Goal: Information Seeking & Learning: Check status

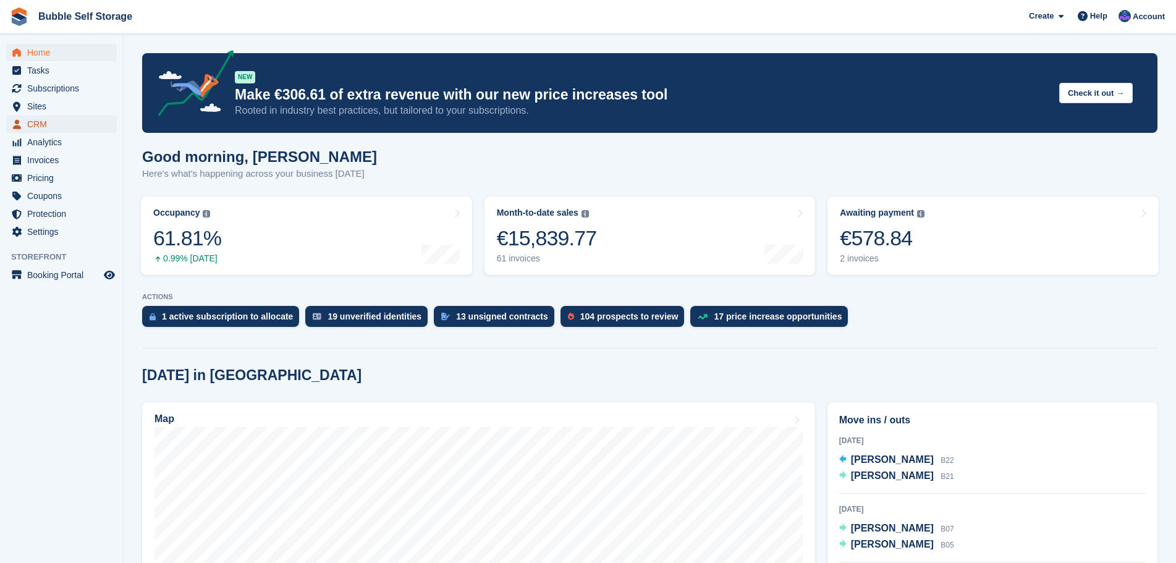
click at [35, 129] on span "CRM" at bounding box center [64, 124] width 74 height 17
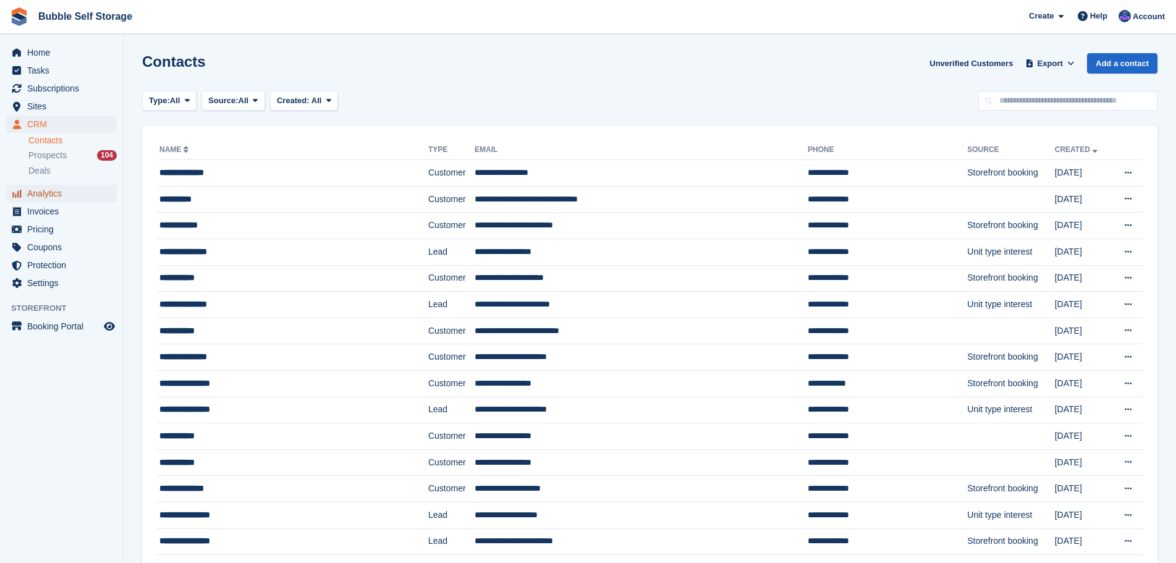
click at [36, 192] on span "Analytics" at bounding box center [64, 193] width 74 height 17
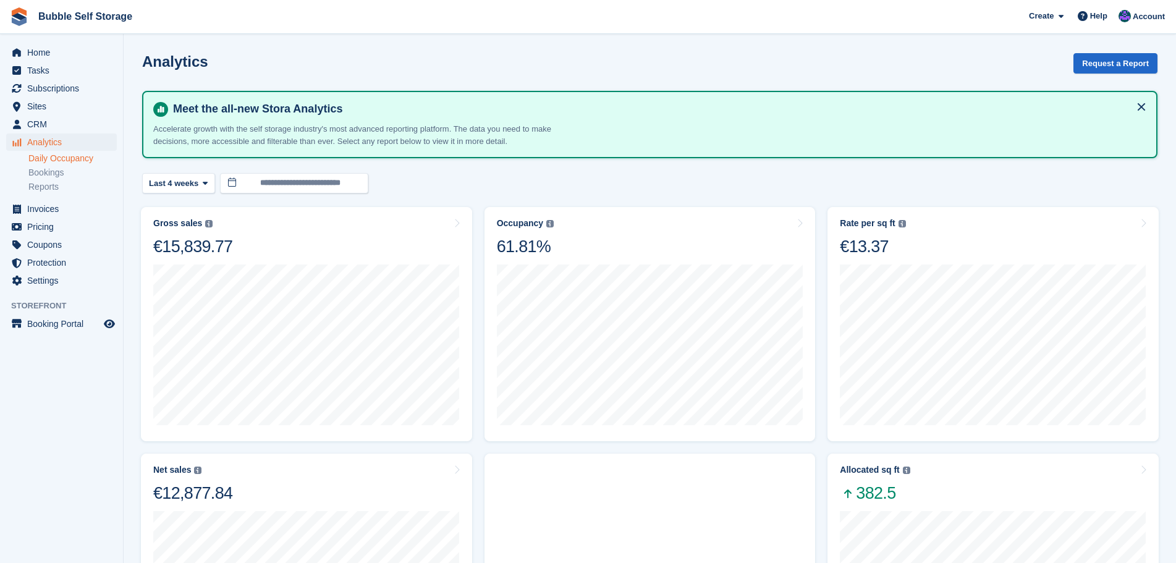
click at [57, 158] on link "Daily Occupancy" at bounding box center [72, 159] width 88 height 12
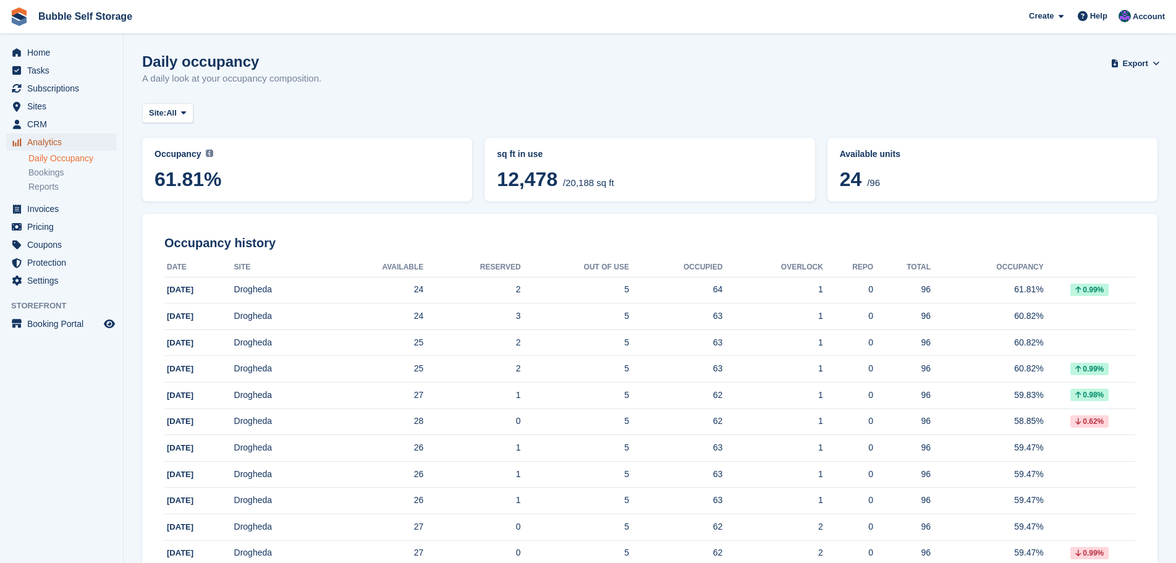
click at [41, 144] on span "Analytics" at bounding box center [64, 141] width 74 height 17
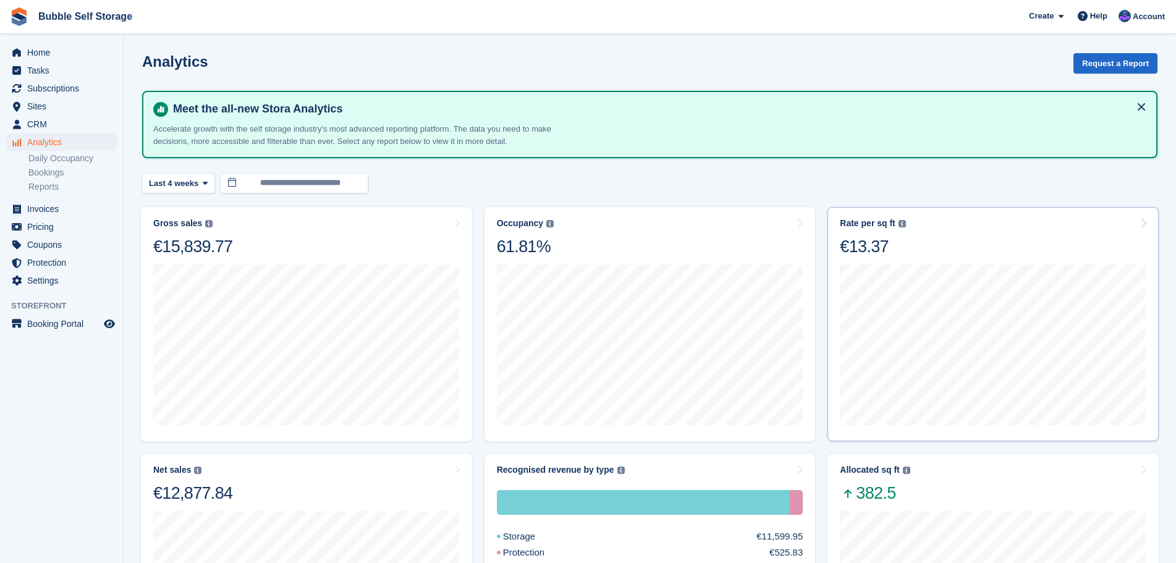
click at [874, 253] on div "€13.37" at bounding box center [872, 246] width 65 height 21
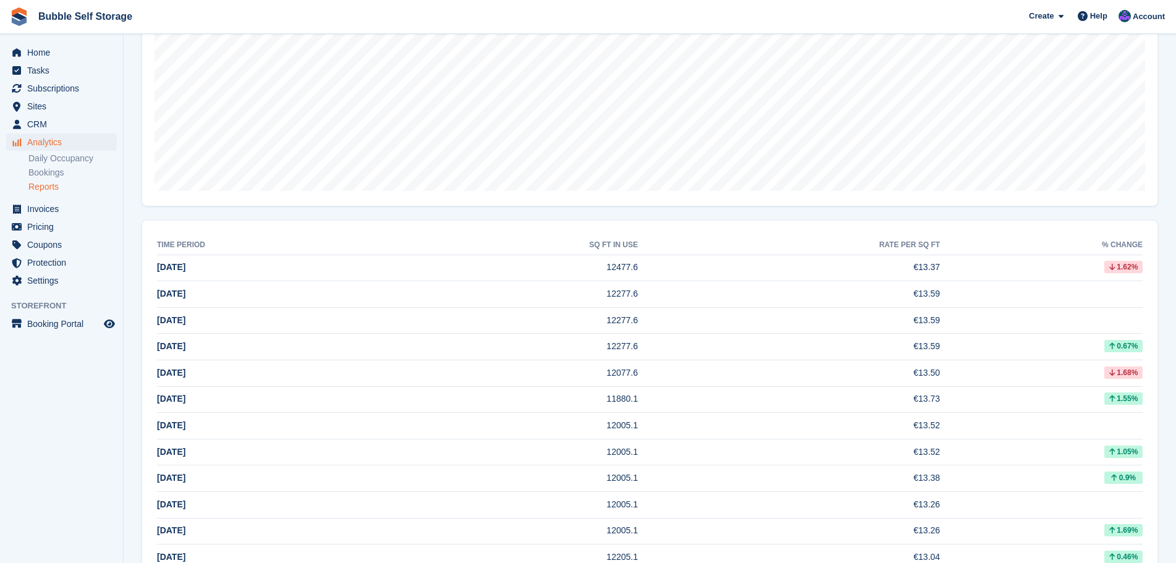
scroll to position [371, 0]
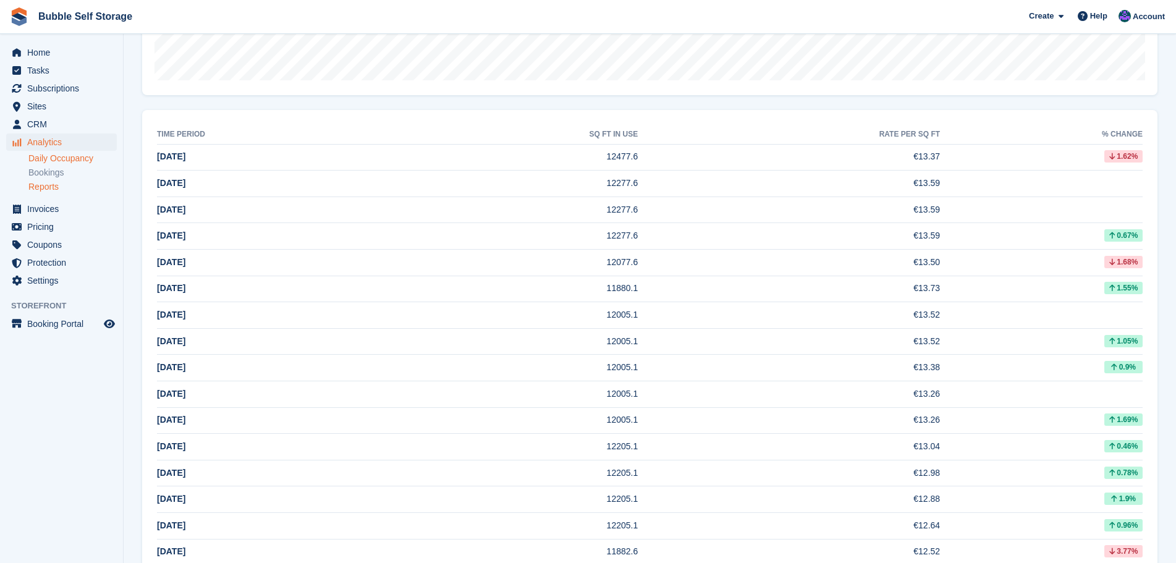
click at [70, 159] on link "Daily Occupancy" at bounding box center [72, 159] width 88 height 12
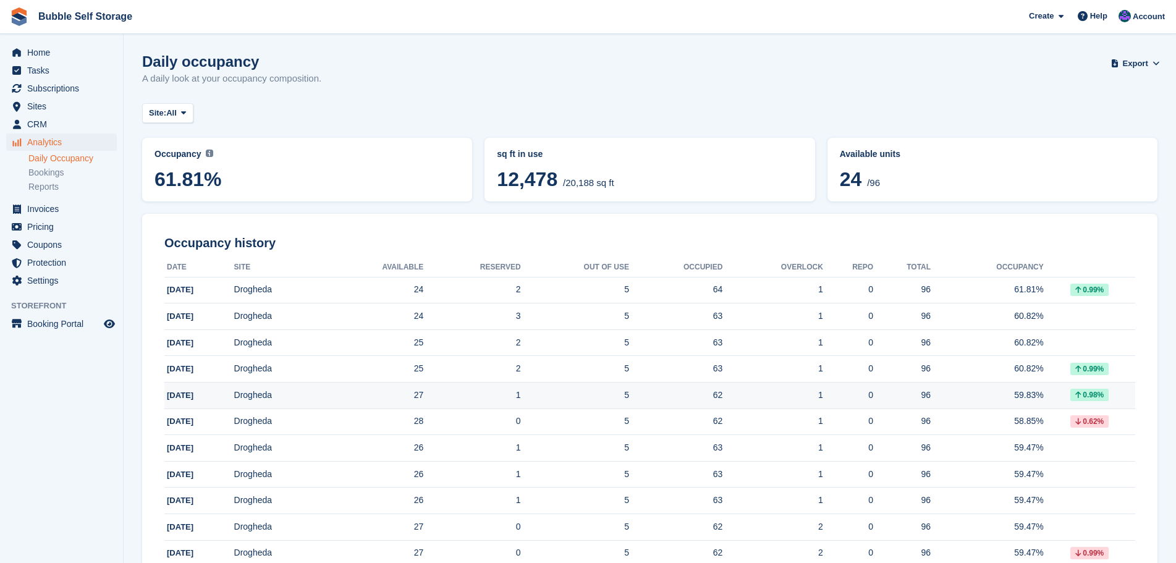
click at [817, 395] on div "1" at bounding box center [772, 395] width 101 height 13
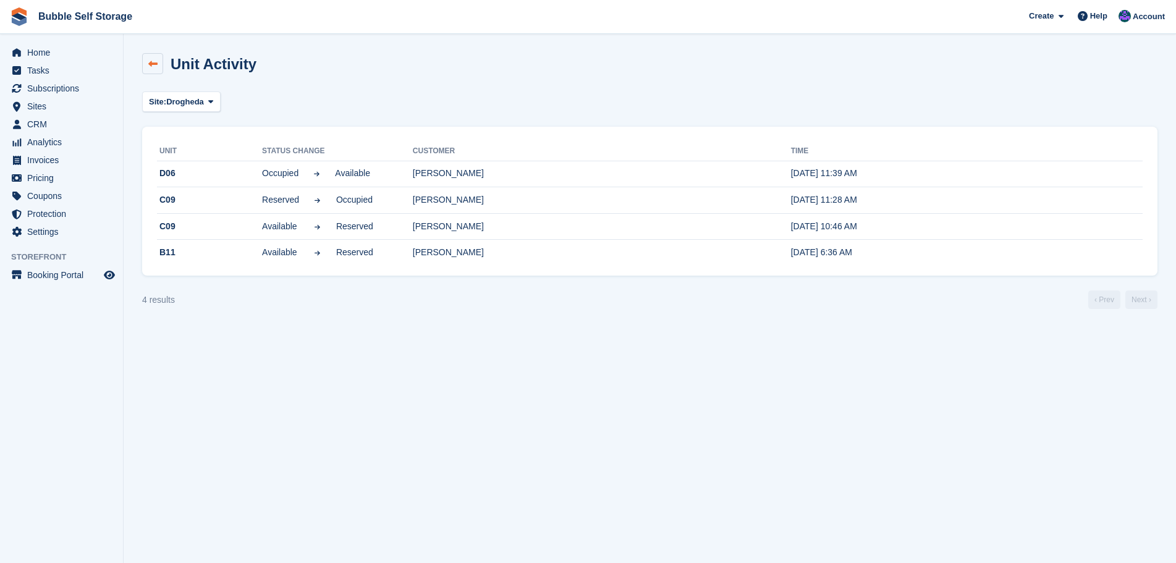
click at [153, 72] on link at bounding box center [152, 63] width 21 height 21
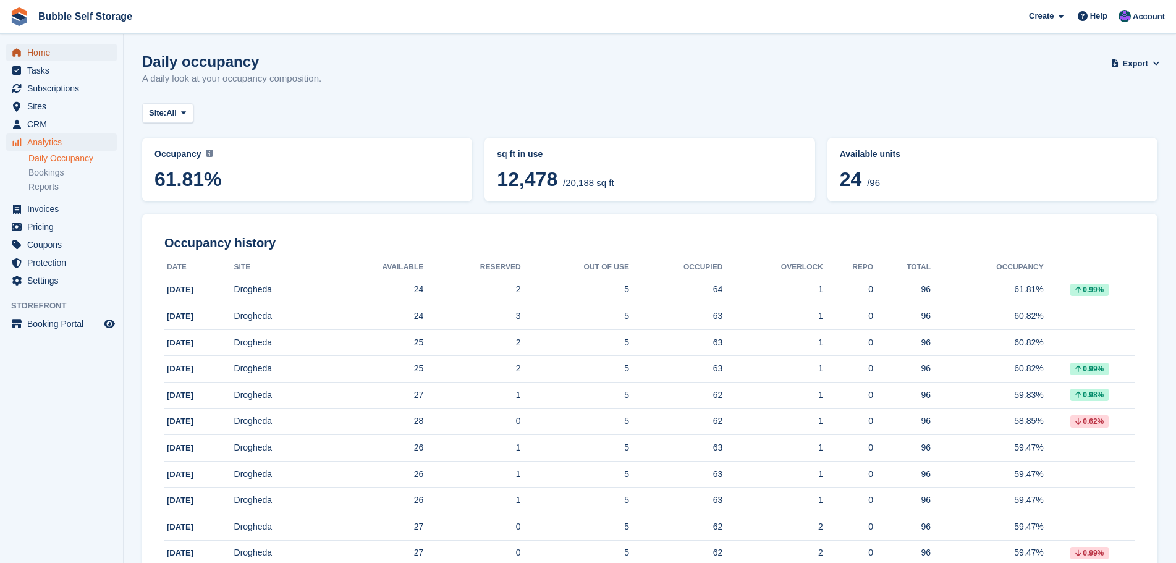
click at [41, 53] on span "Home" at bounding box center [64, 52] width 74 height 17
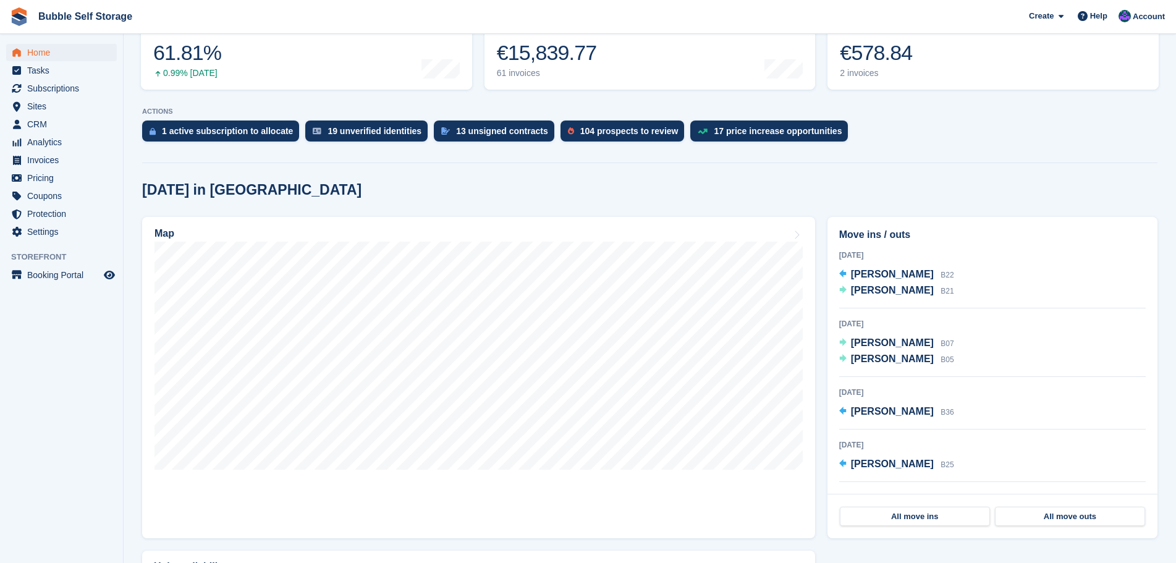
scroll to position [371, 0]
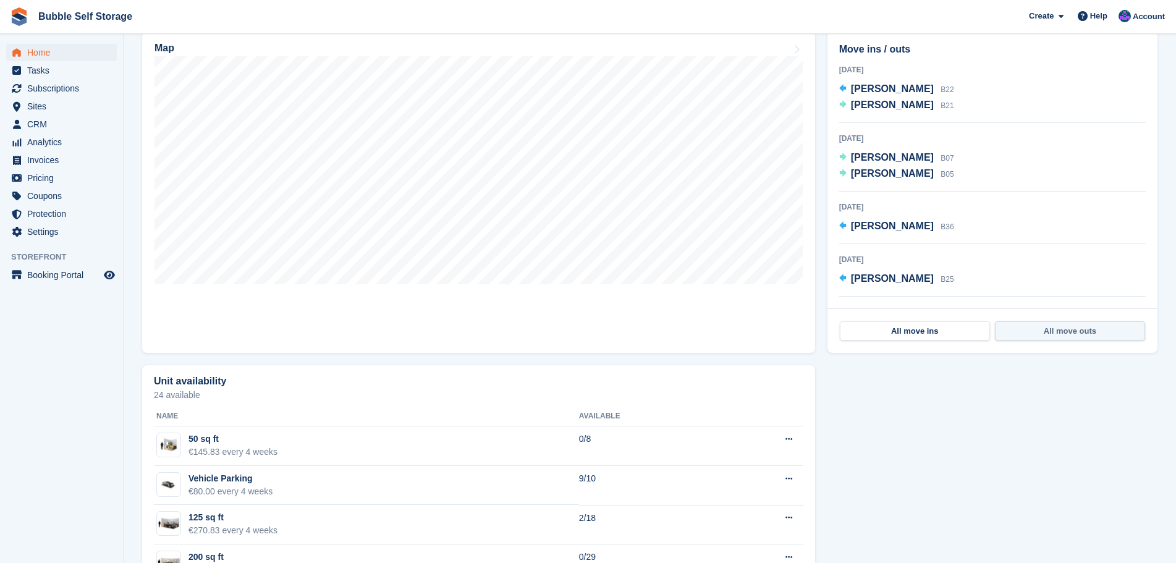
click at [1044, 340] on link "All move outs" at bounding box center [1070, 331] width 150 height 20
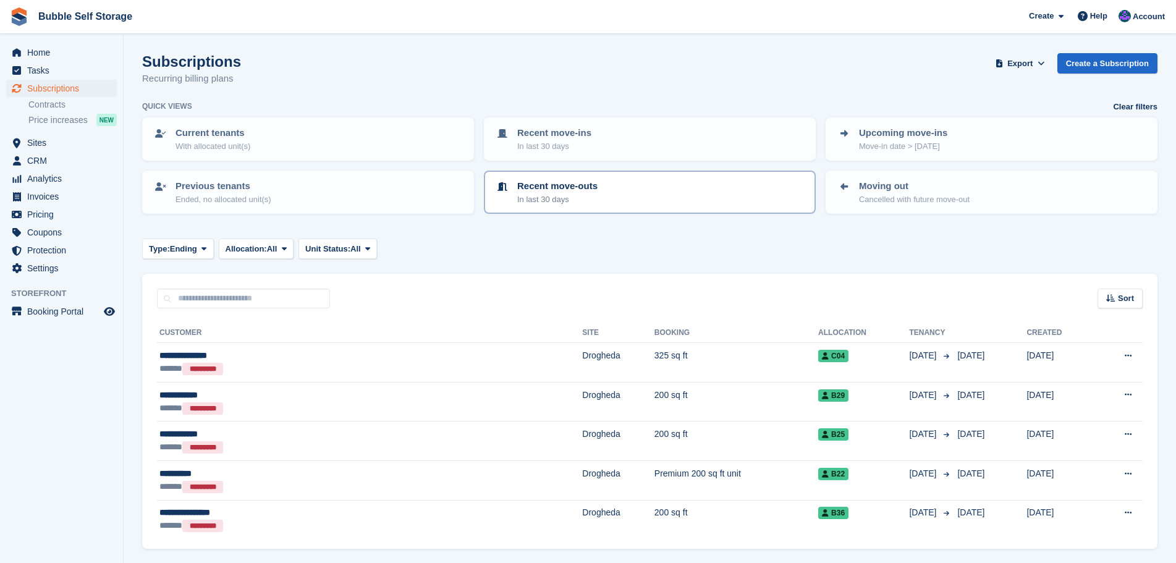
click at [572, 197] on p "In last 30 days" at bounding box center [557, 199] width 80 height 12
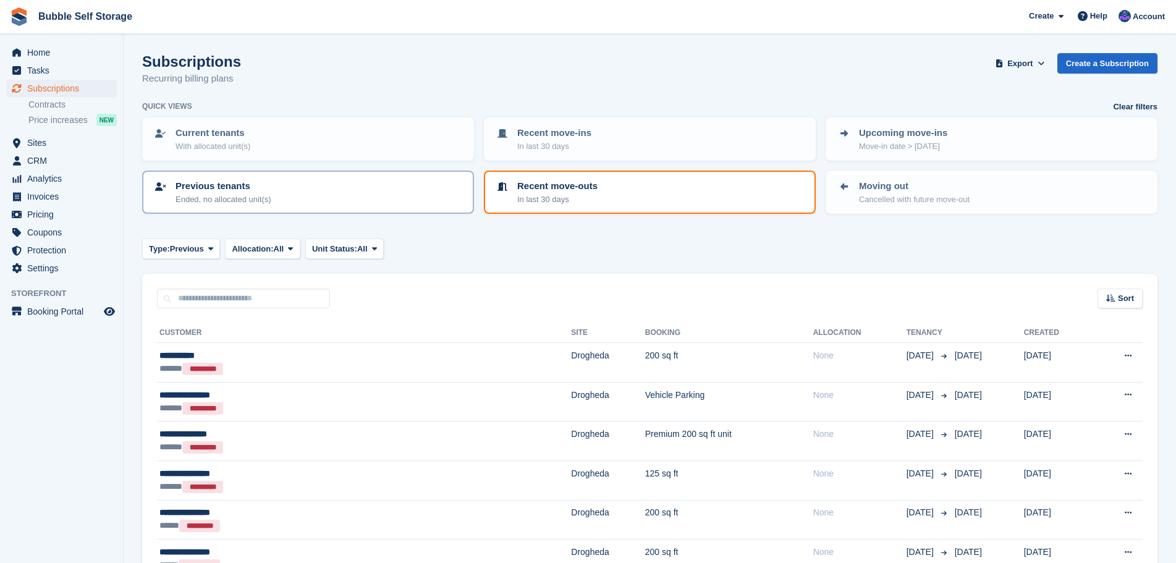
click at [227, 203] on p "Ended, no allocated unit(s)" at bounding box center [223, 199] width 96 height 12
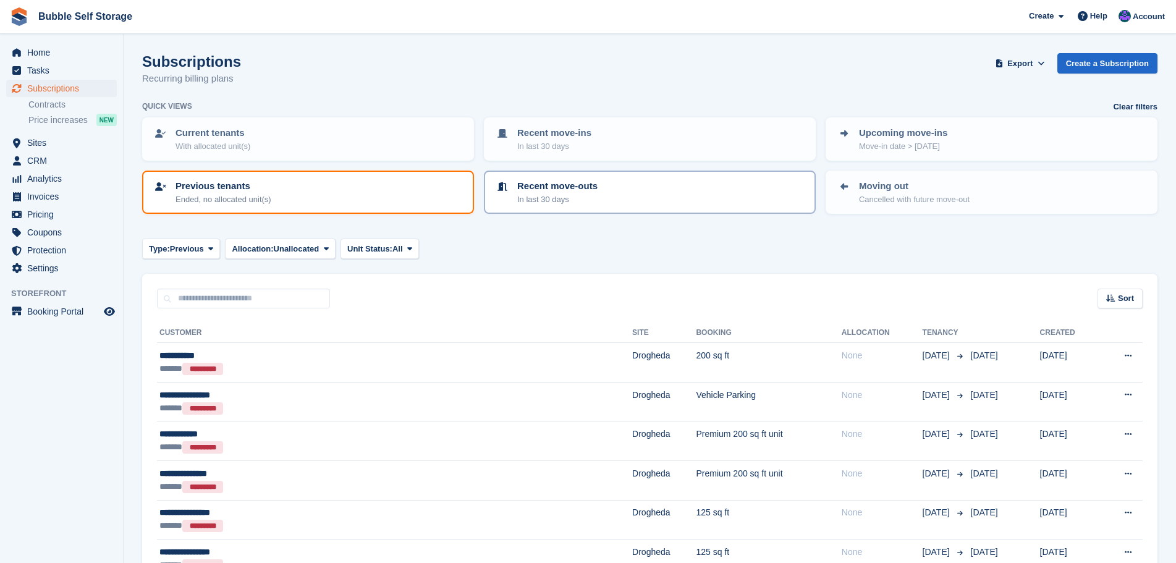
click at [538, 190] on p "Recent move-outs" at bounding box center [557, 186] width 80 height 14
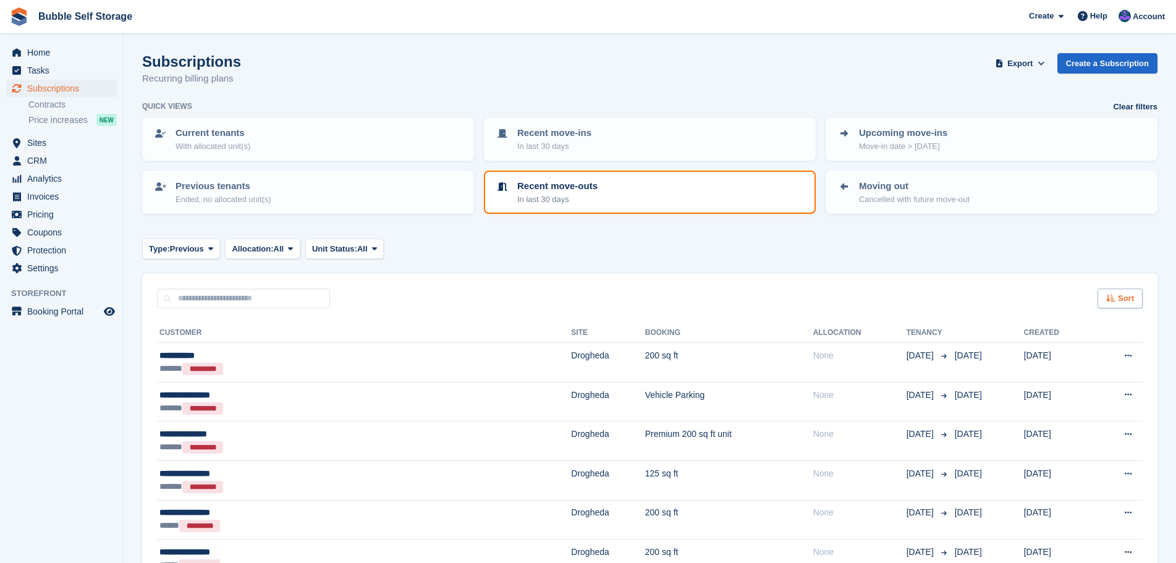
click at [1121, 298] on span "Sort" at bounding box center [1126, 298] width 16 height 12
click at [1038, 394] on icon at bounding box center [1033, 390] width 9 height 9
click at [34, 177] on span "Analytics" at bounding box center [64, 178] width 74 height 17
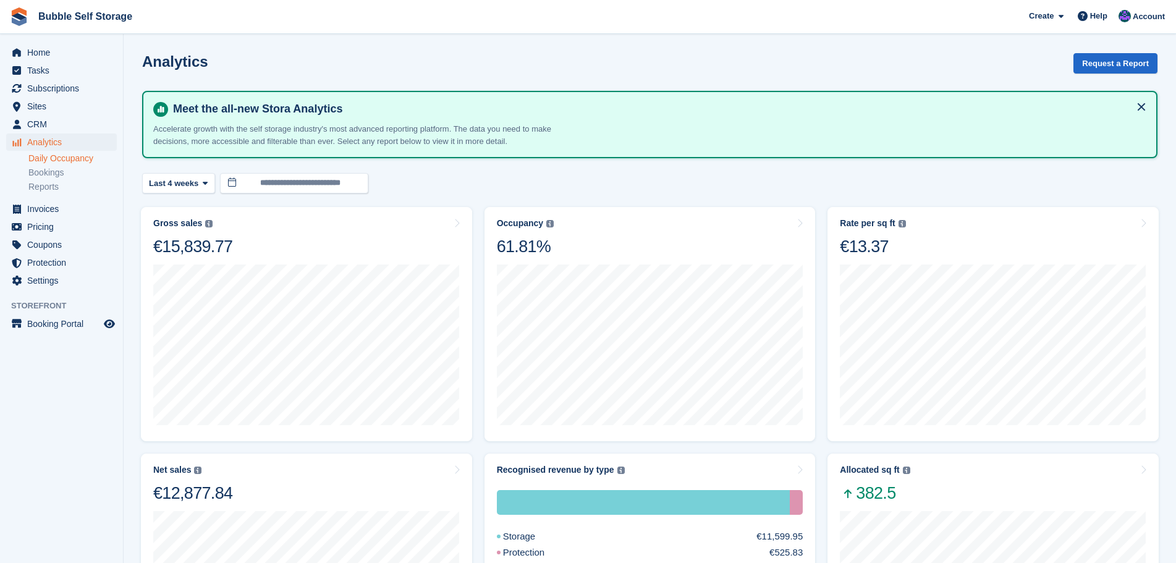
click at [65, 159] on link "Daily Occupancy" at bounding box center [72, 159] width 88 height 12
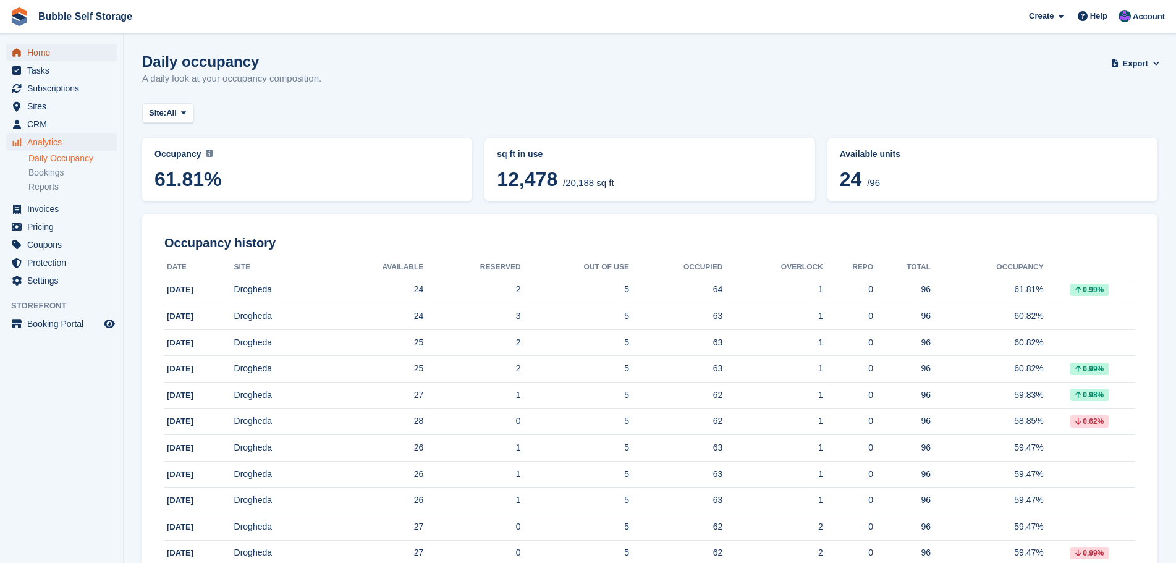
click at [33, 57] on span "Home" at bounding box center [64, 52] width 74 height 17
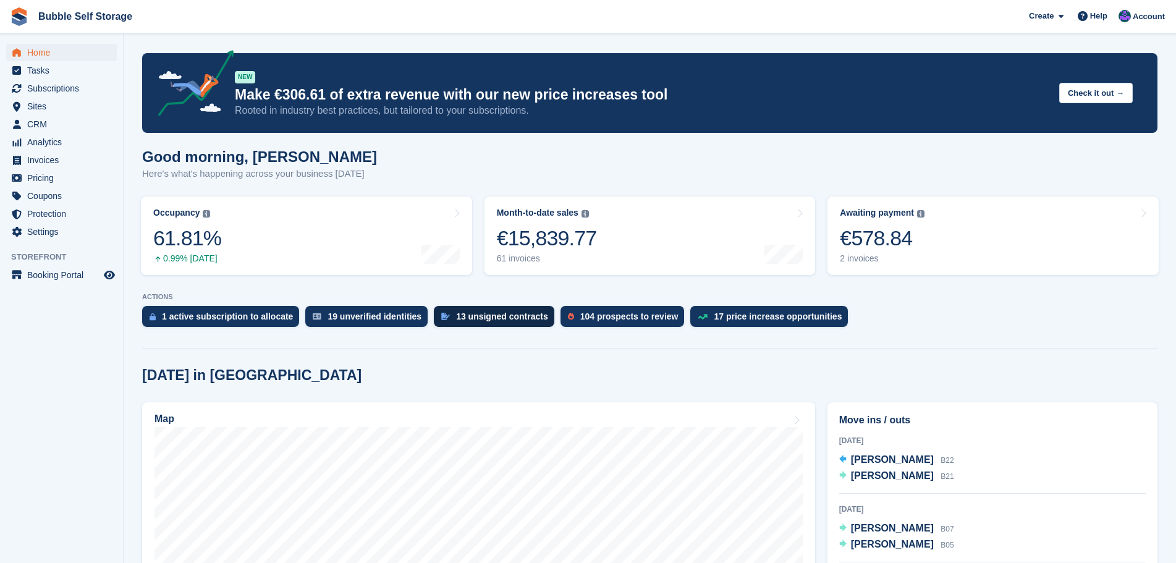
click at [473, 311] on div "13 unsigned contracts" at bounding box center [502, 316] width 92 height 10
